Goal: Task Accomplishment & Management: Manage account settings

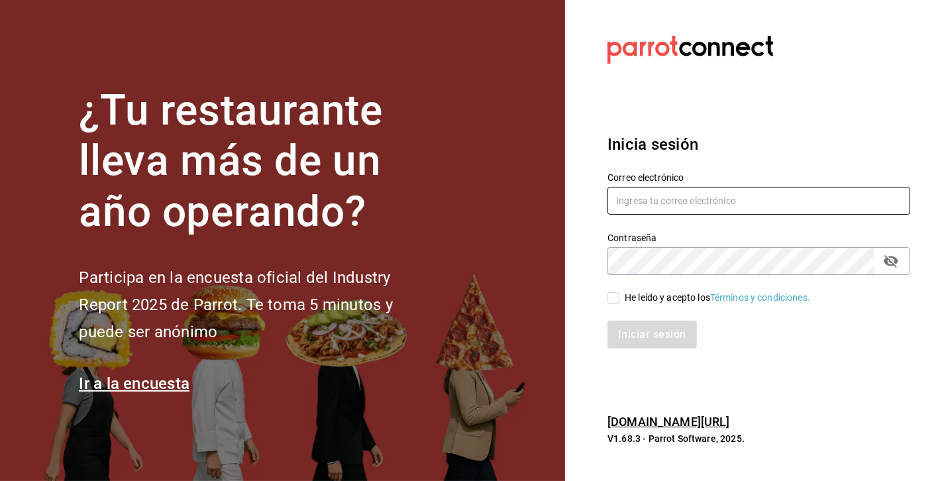
type input "magdalenaruiz.lo@gmail.com"
click at [617, 300] on input "He leído y acepto los Términos y condiciones." at bounding box center [613, 298] width 12 height 12
checkbox input "true"
click at [627, 333] on button "Iniciar sesión" at bounding box center [652, 335] width 90 height 28
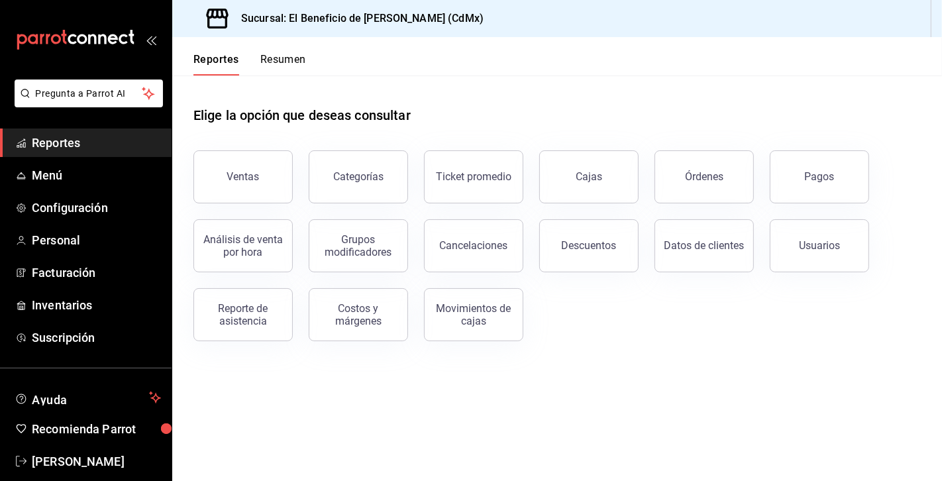
click at [281, 58] on button "Resumen" at bounding box center [283, 64] width 46 height 23
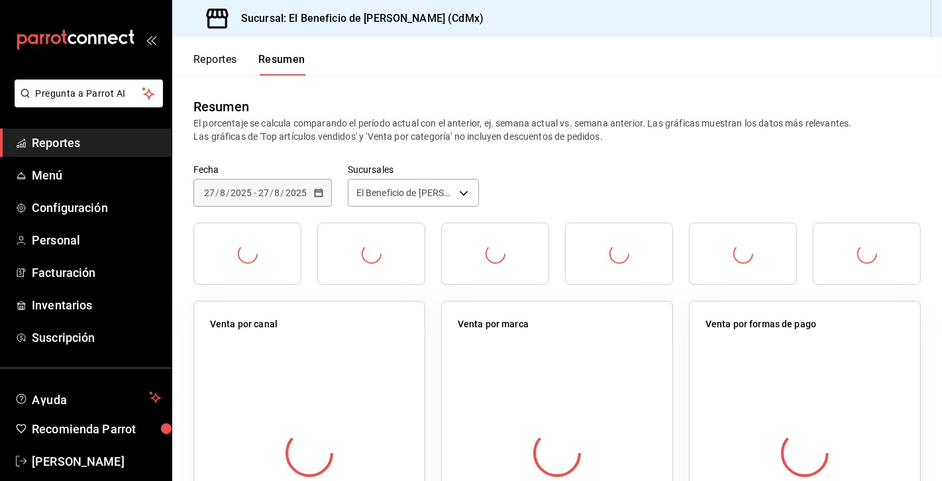
click at [219, 60] on button "Reportes" at bounding box center [215, 64] width 44 height 23
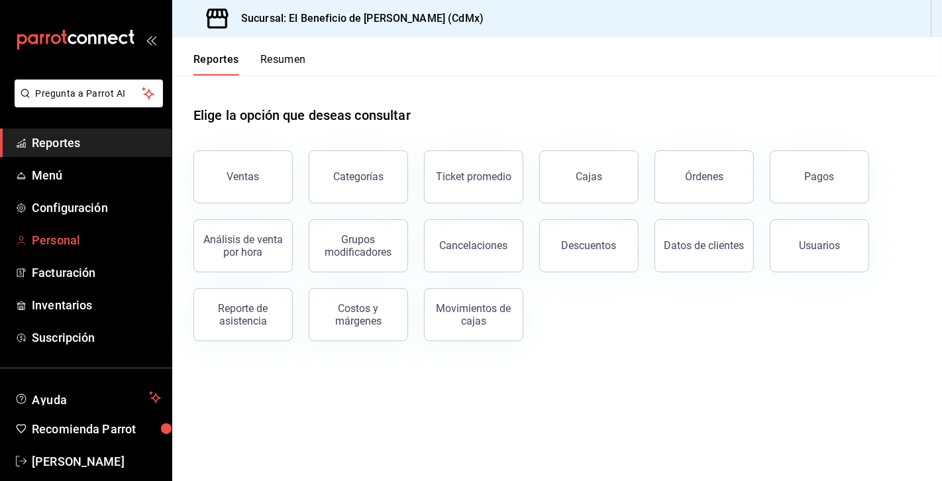
click at [72, 242] on span "Personal" at bounding box center [96, 240] width 129 height 18
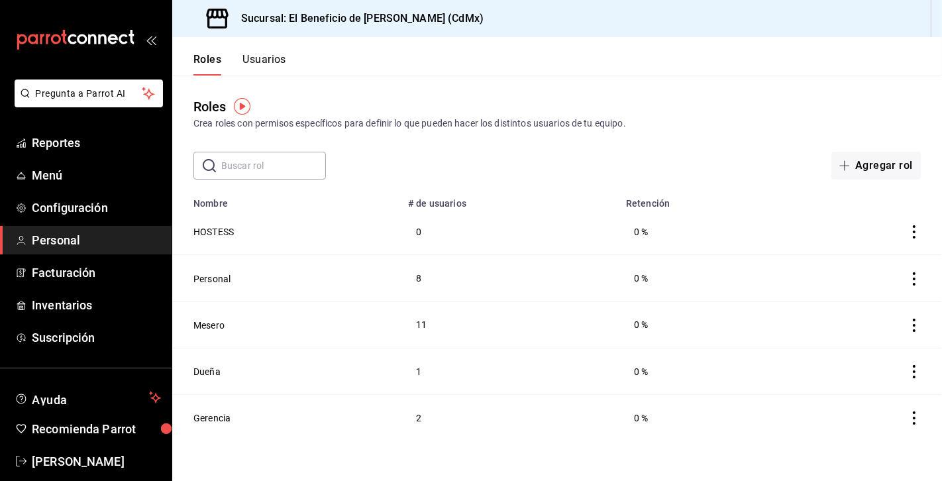
click at [272, 62] on button "Usuarios" at bounding box center [264, 64] width 44 height 23
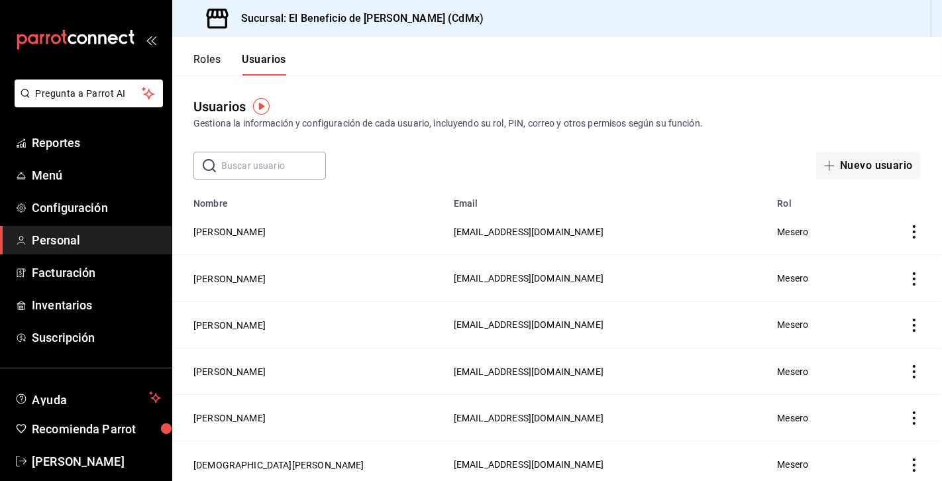
click at [293, 169] on input "text" at bounding box center [273, 165] width 105 height 26
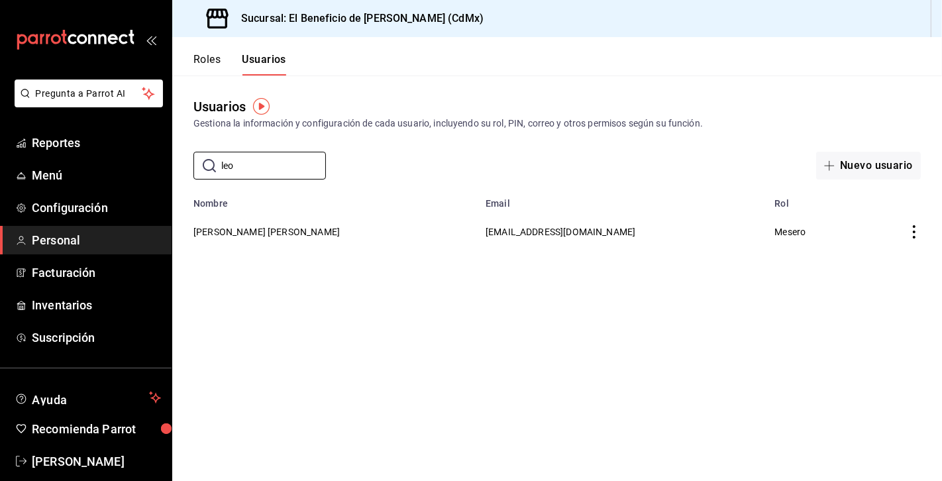
type input "[PERSON_NAME]"
click at [319, 231] on button "[PERSON_NAME] [PERSON_NAME]" at bounding box center [266, 231] width 146 height 13
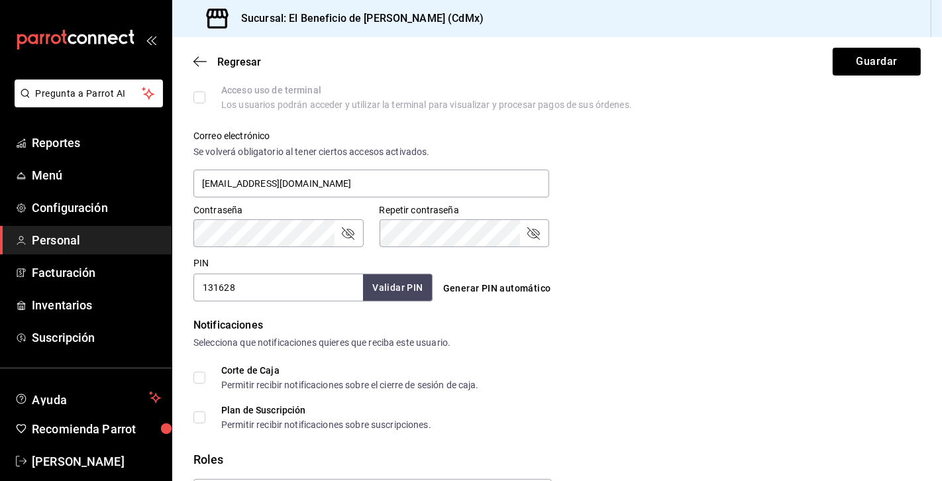
scroll to position [580, 0]
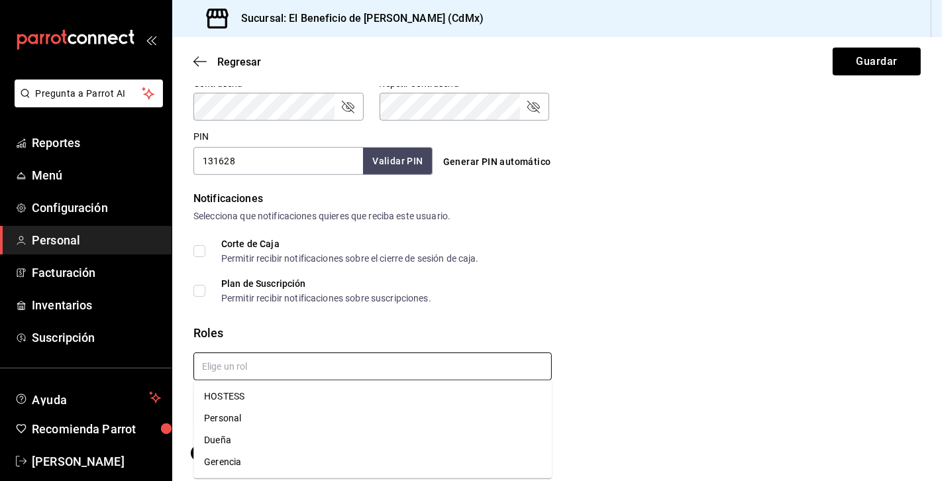
click at [391, 371] on input "text" at bounding box center [372, 366] width 358 height 28
click at [557, 272] on div "Corte de Caja Permitir recibir notificaciones sobre el cierre de sesión de caja…" at bounding box center [556, 271] width 727 height 64
click at [262, 448] on span "Agregar permisos adicionales" at bounding box center [265, 453] width 144 height 16
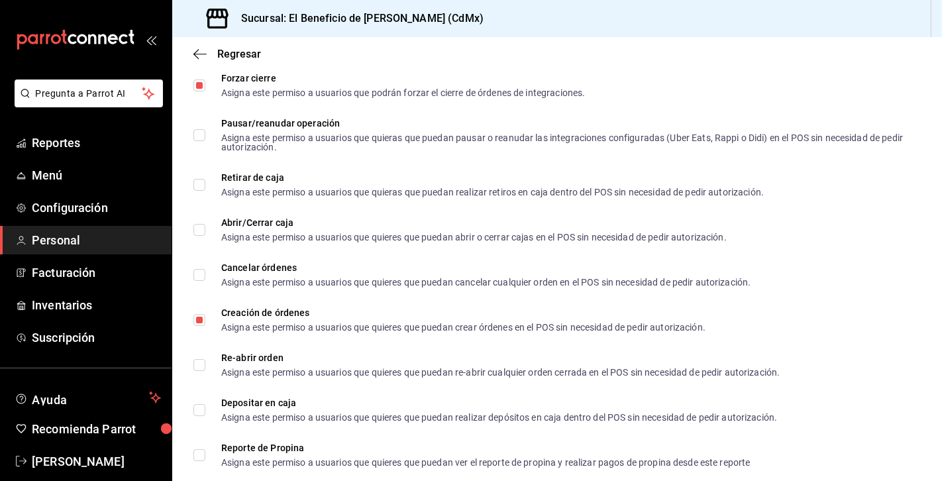
scroll to position [996, 0]
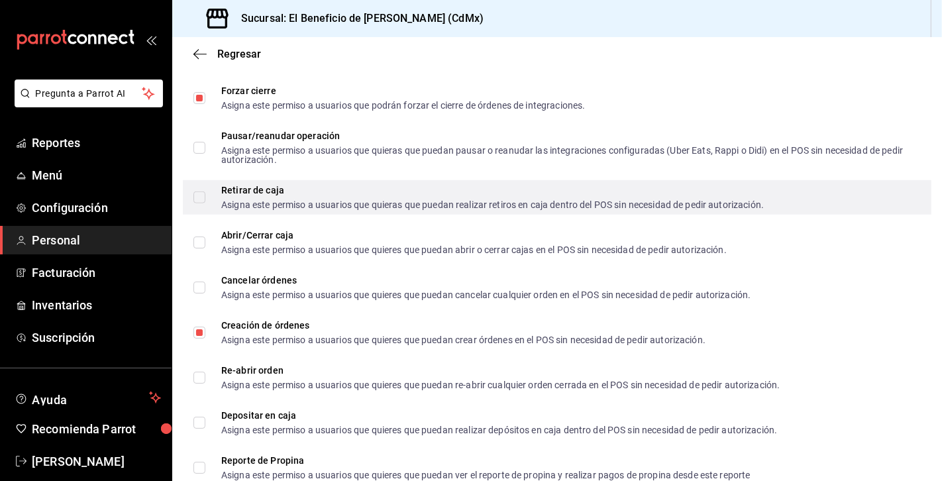
click at [202, 195] on input "Retirar de caja Asigna este permiso a usuarios que quieras que puedan realizar …" at bounding box center [199, 197] width 12 height 12
checkbox input "true"
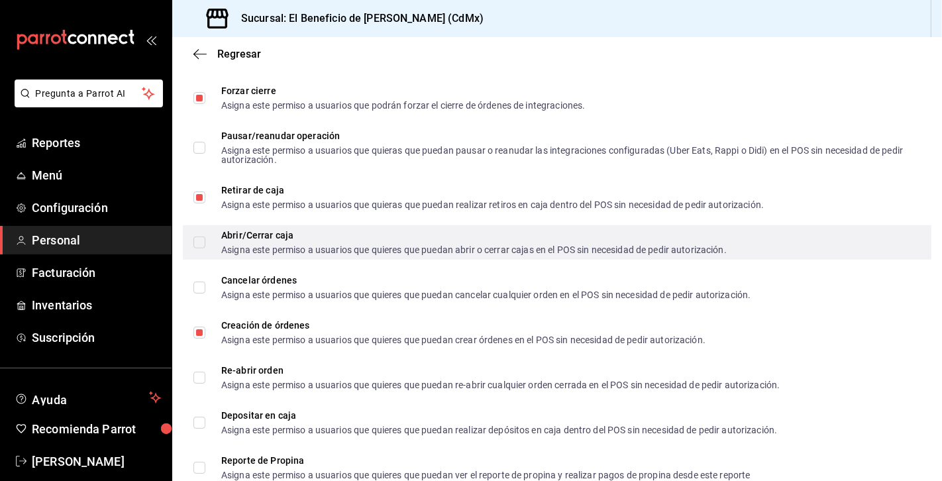
click at [200, 243] on input "Abrir/Cerrar caja Asigna este permiso a usuarios que quieres que puedan abrir o…" at bounding box center [199, 243] width 12 height 12
checkbox input "true"
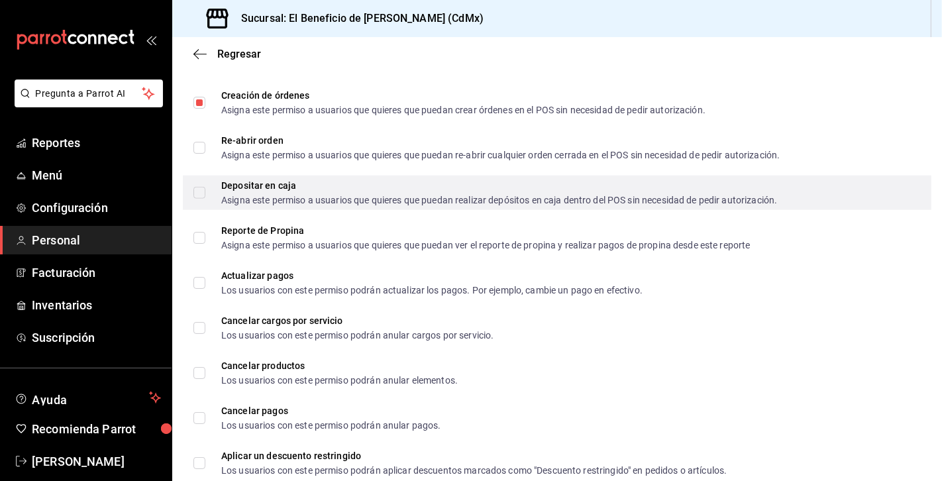
scroll to position [1234, 0]
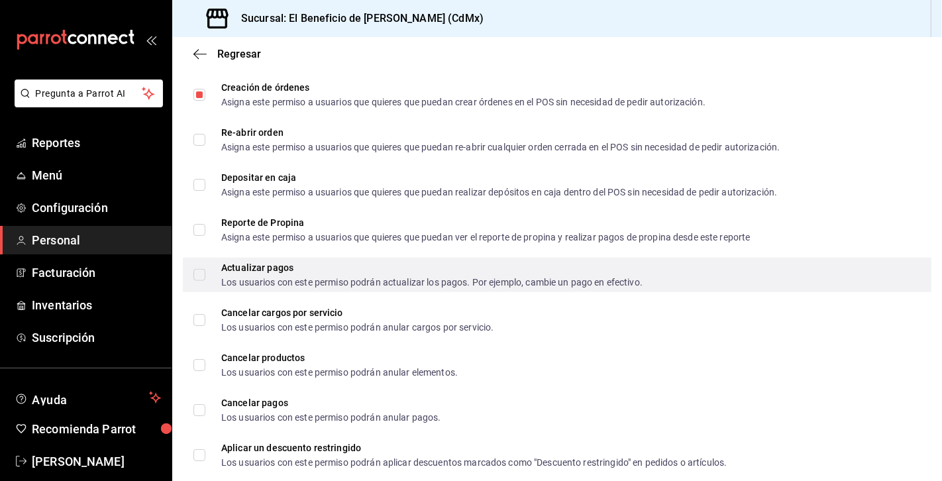
click at [201, 274] on input "Actualizar pagos Los usuarios con este permiso podrán actualizar los pagos. Por…" at bounding box center [199, 275] width 12 height 12
checkbox input "true"
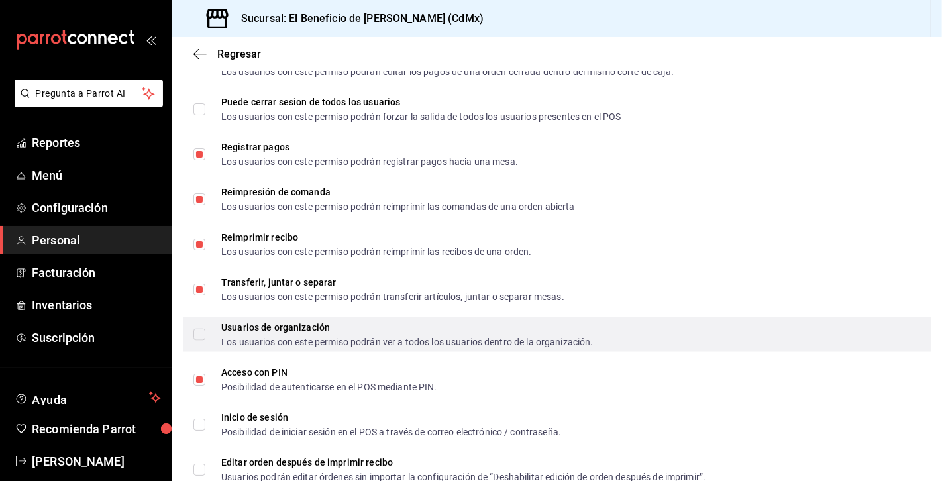
scroll to position [1795, 0]
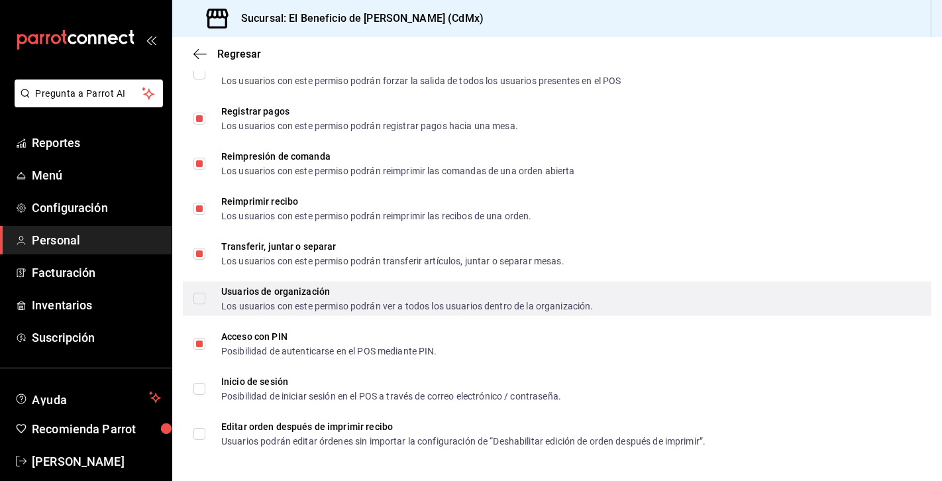
click at [201, 297] on input "Usuarios de organización Los usuarios con este permiso podrán ver a todos los u…" at bounding box center [199, 299] width 12 height 12
checkbox input "true"
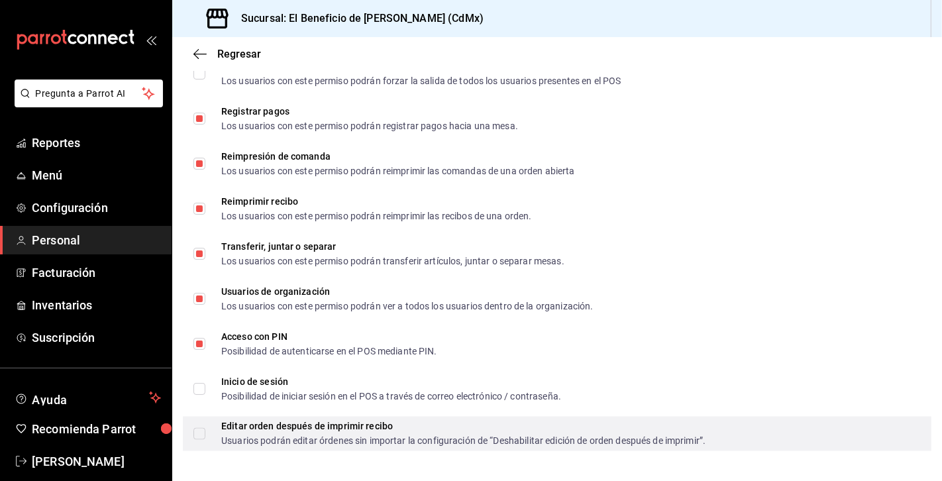
click at [203, 432] on input "Editar orden después de imprimir recibo Usuarios podrán editar órdenes sin impo…" at bounding box center [199, 434] width 12 height 12
checkbox input "true"
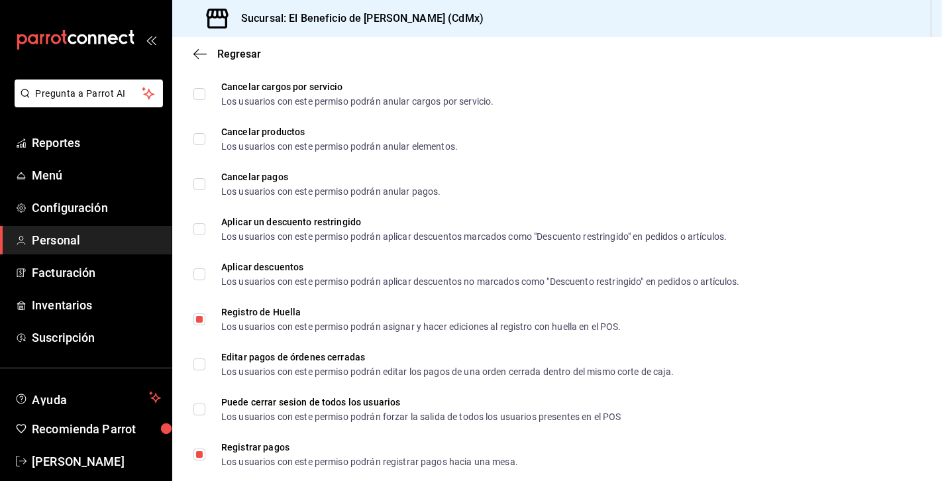
scroll to position [1462, 0]
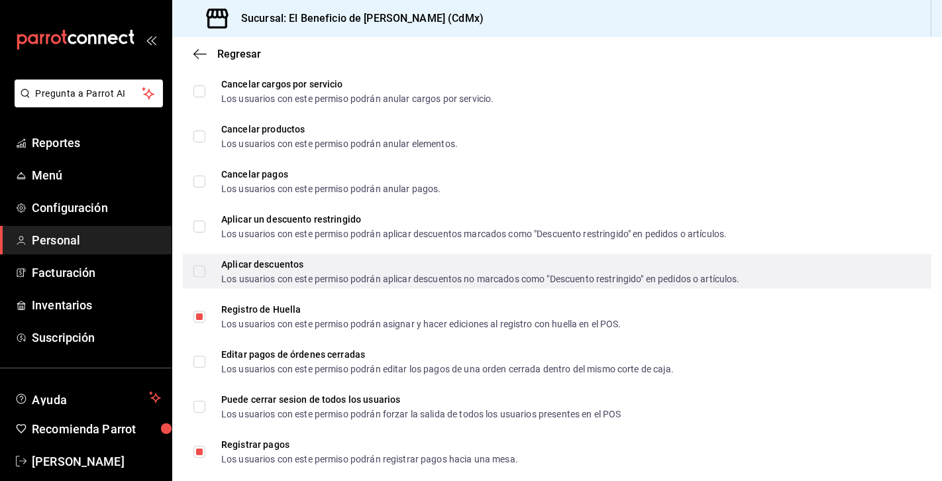
click at [199, 269] on input "Aplicar descuentos Los usuarios con este permiso podrán aplicar descuentos no m…" at bounding box center [199, 272] width 12 height 12
click at [197, 270] on input "Aplicar descuentos Los usuarios con este permiso podrán aplicar descuentos no m…" at bounding box center [199, 272] width 12 height 12
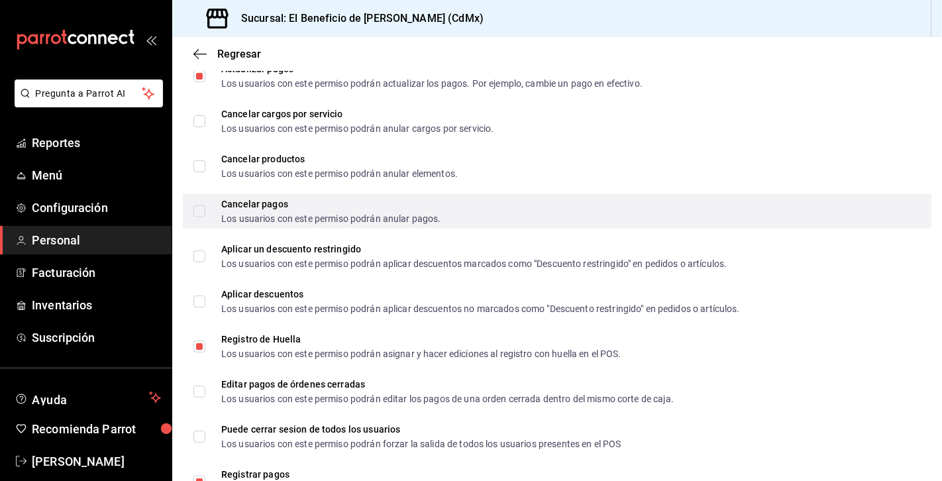
scroll to position [1434, 0]
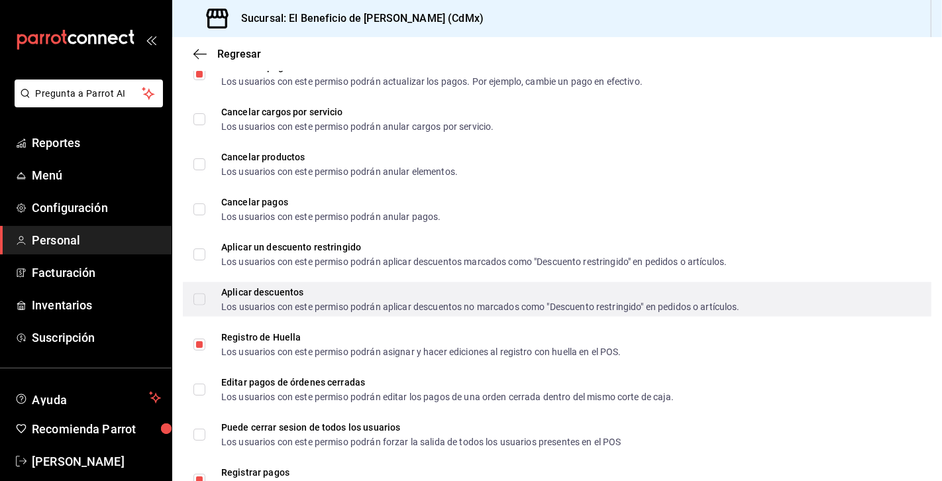
click at [200, 296] on input "Aplicar descuentos Los usuarios con este permiso podrán aplicar descuentos no m…" at bounding box center [199, 299] width 12 height 12
checkbox input "true"
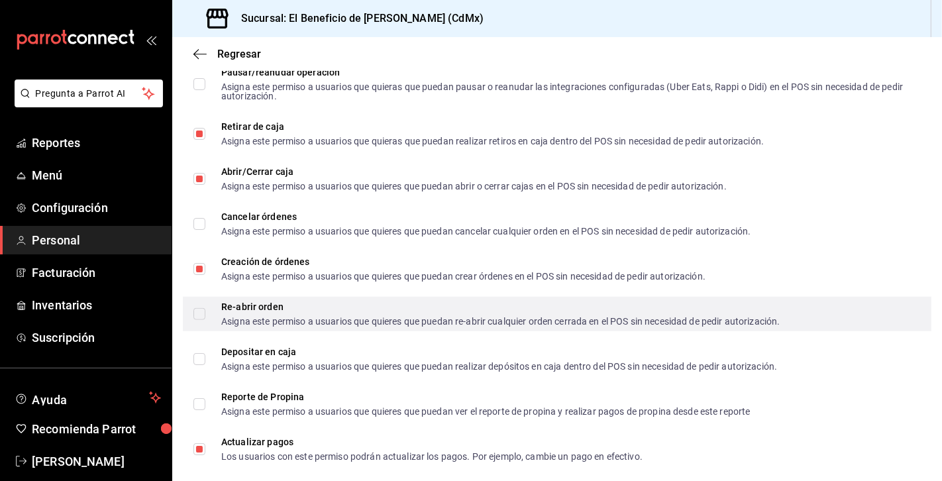
scroll to position [1059, 0]
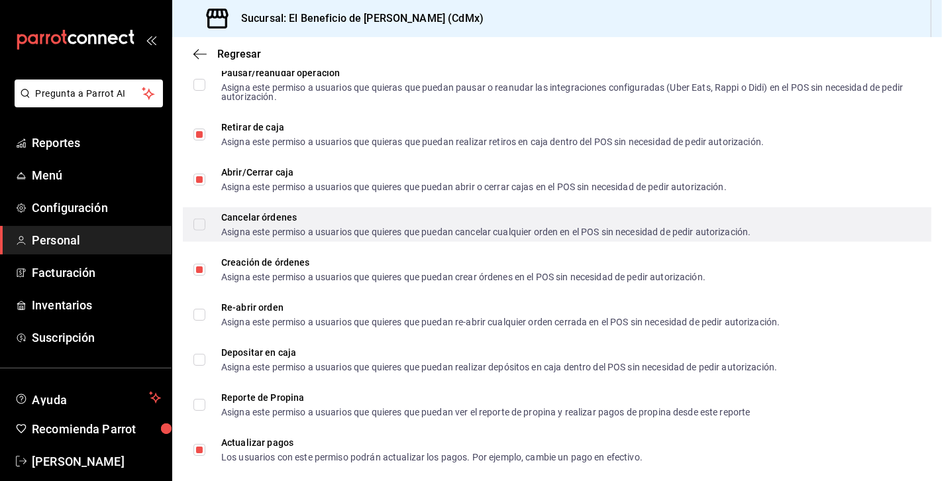
click at [202, 223] on input "Cancelar órdenes Asigna este permiso a usuarios que quieres que puedan cancelar…" at bounding box center [199, 225] width 12 height 12
checkbox input "true"
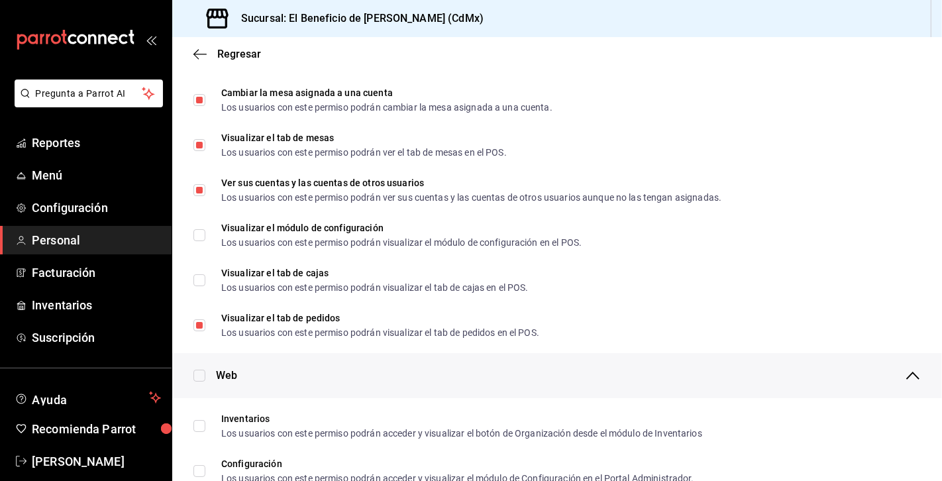
scroll to position [0, 0]
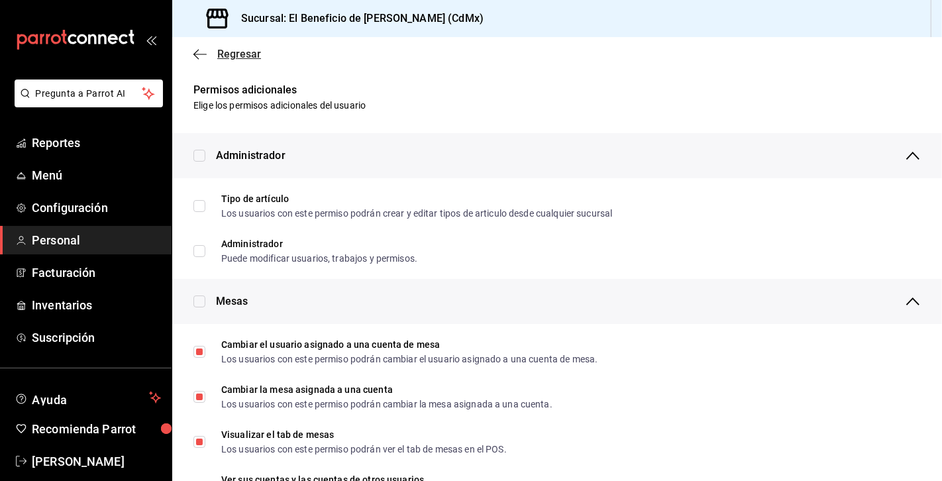
click at [200, 54] on icon "button" at bounding box center [199, 54] width 13 height 12
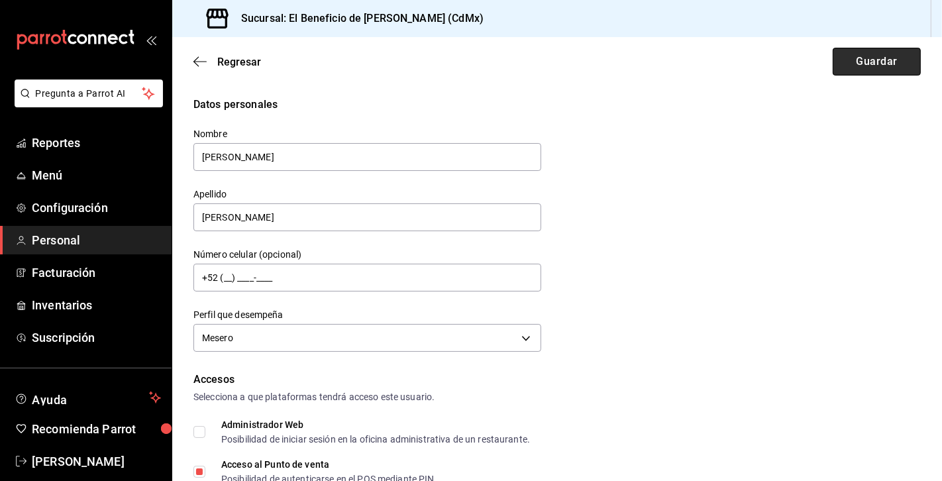
click at [844, 62] on button "Guardar" at bounding box center [877, 62] width 88 height 28
